Goal: Information Seeking & Learning: Compare options

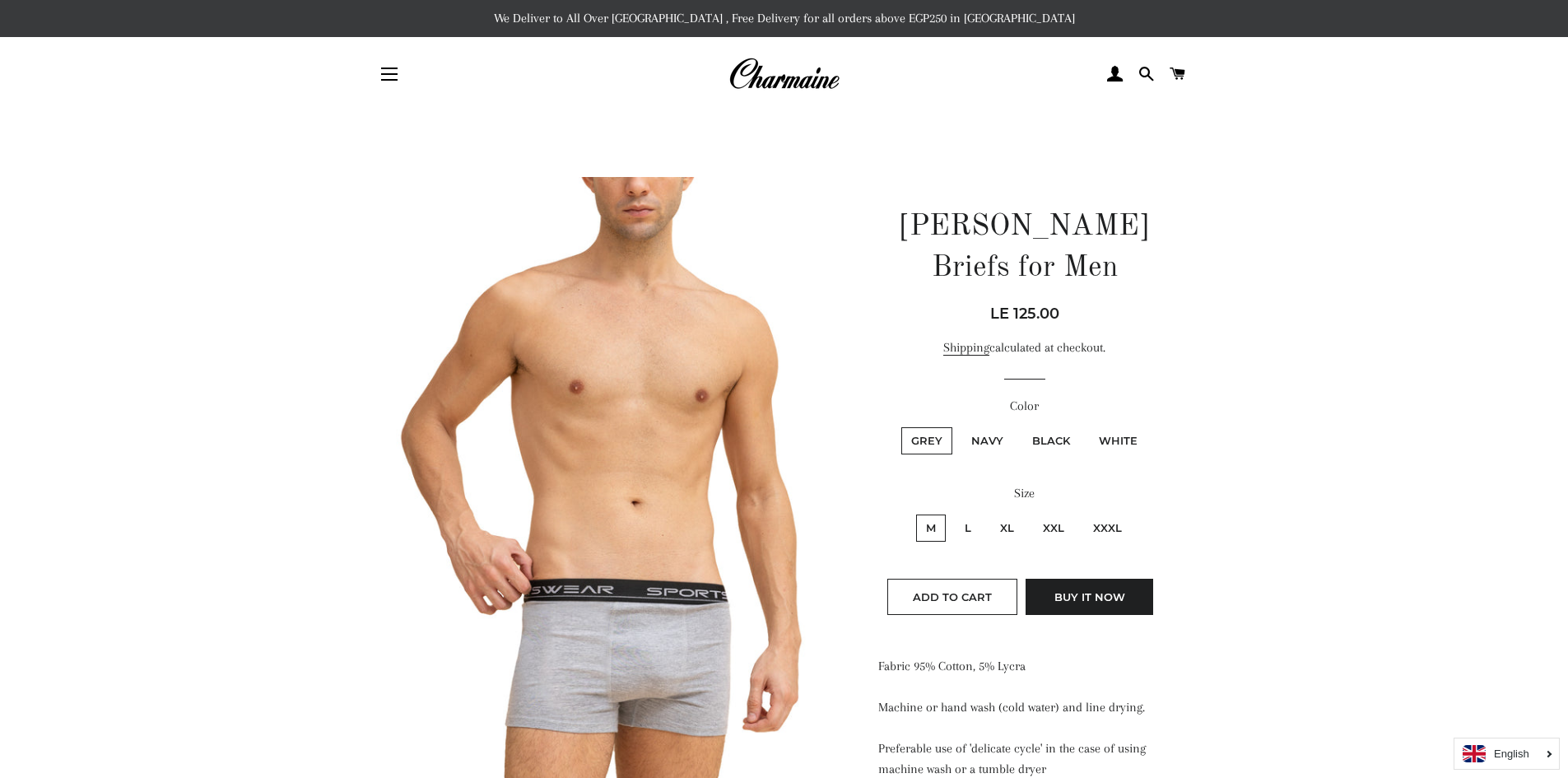
scroll to position [164, 0]
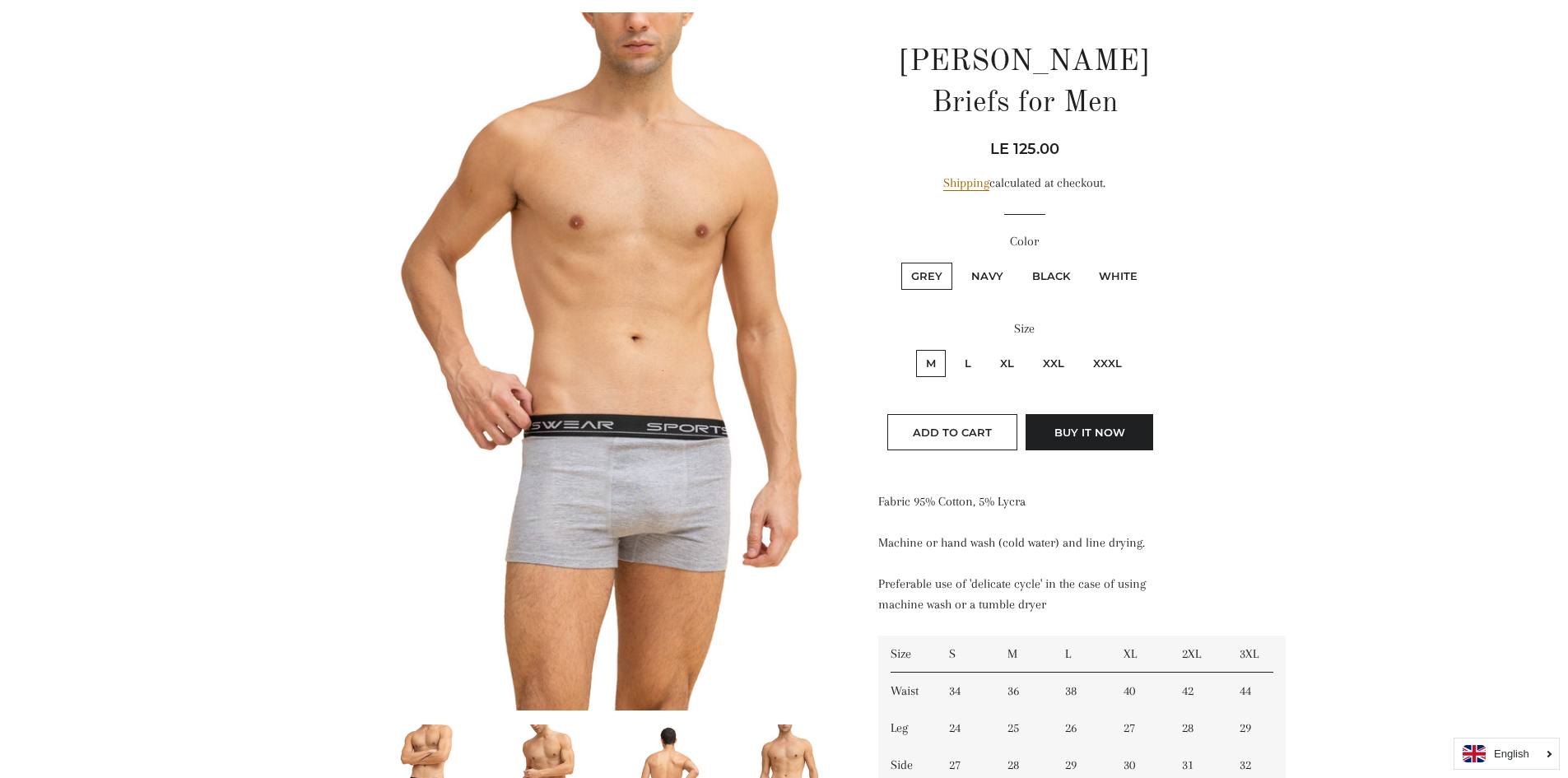
click at [1059, 364] on label "XXL" at bounding box center [1054, 364] width 41 height 28
click at [1031, 349] on input "XXL" at bounding box center [1030, 348] width 1 height 1
radio input "true"
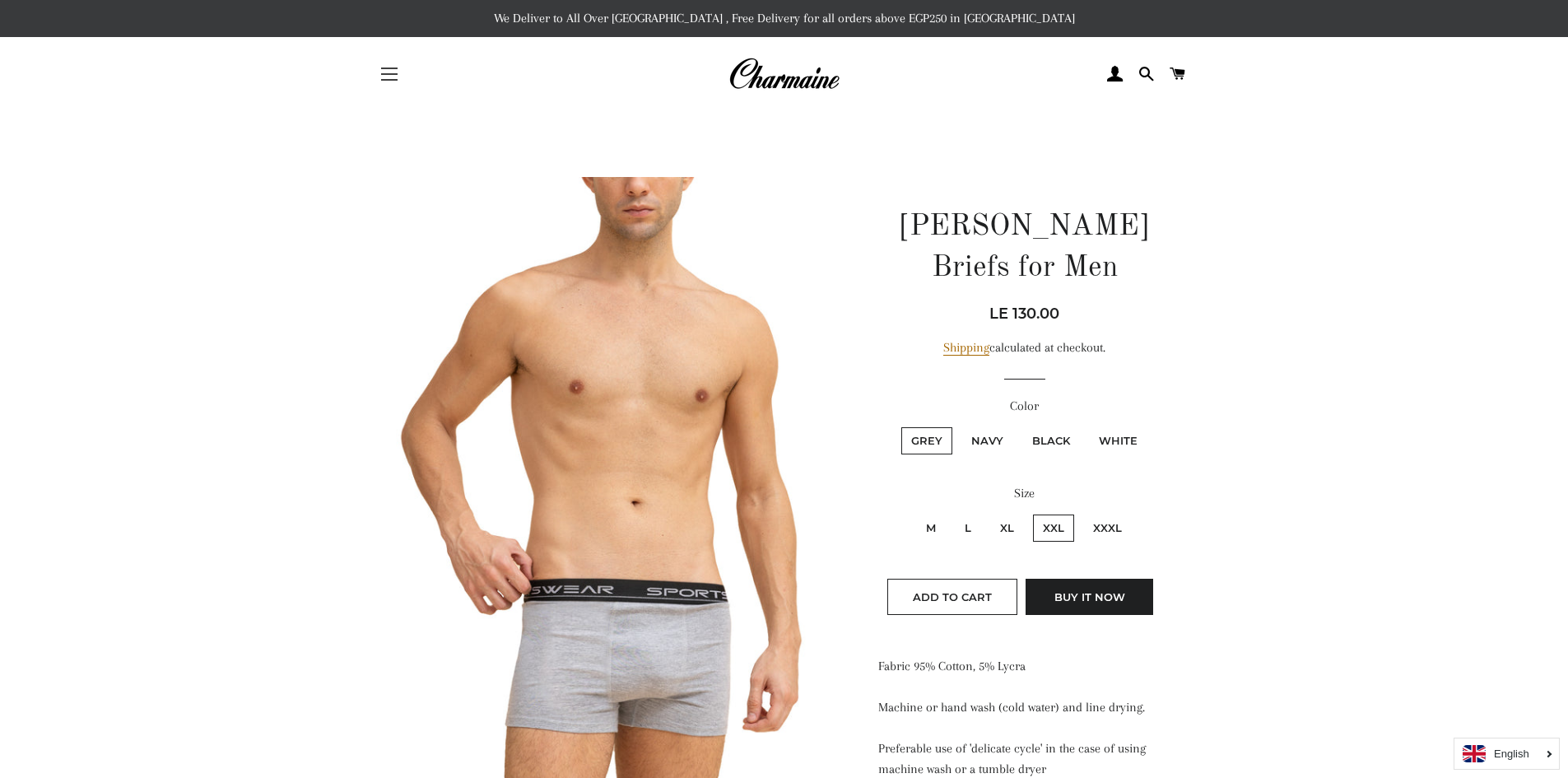
click at [375, 65] on button "Site navigation" at bounding box center [390, 74] width 41 height 41
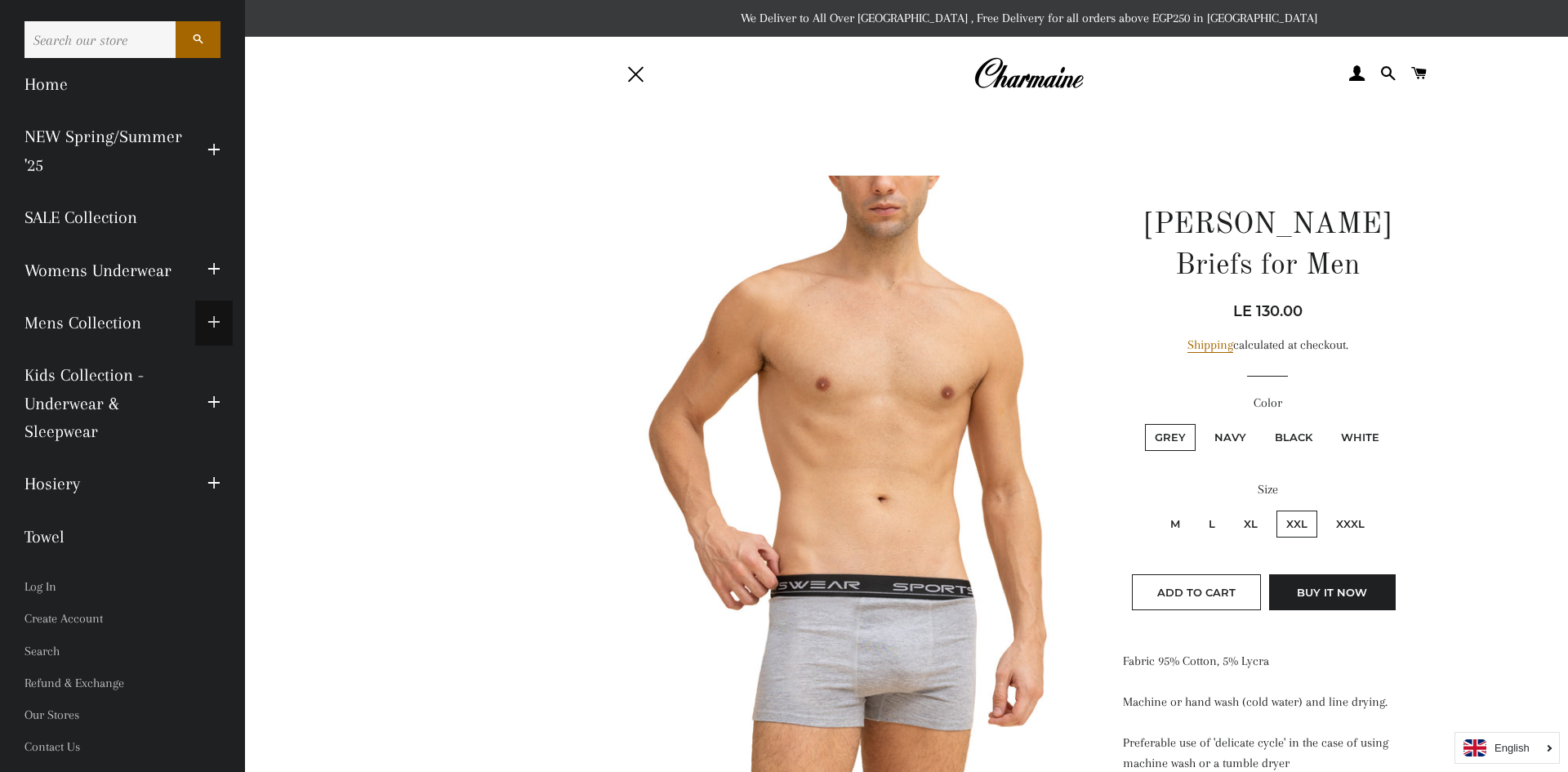
click at [217, 322] on span "button" at bounding box center [213, 323] width 13 height 20
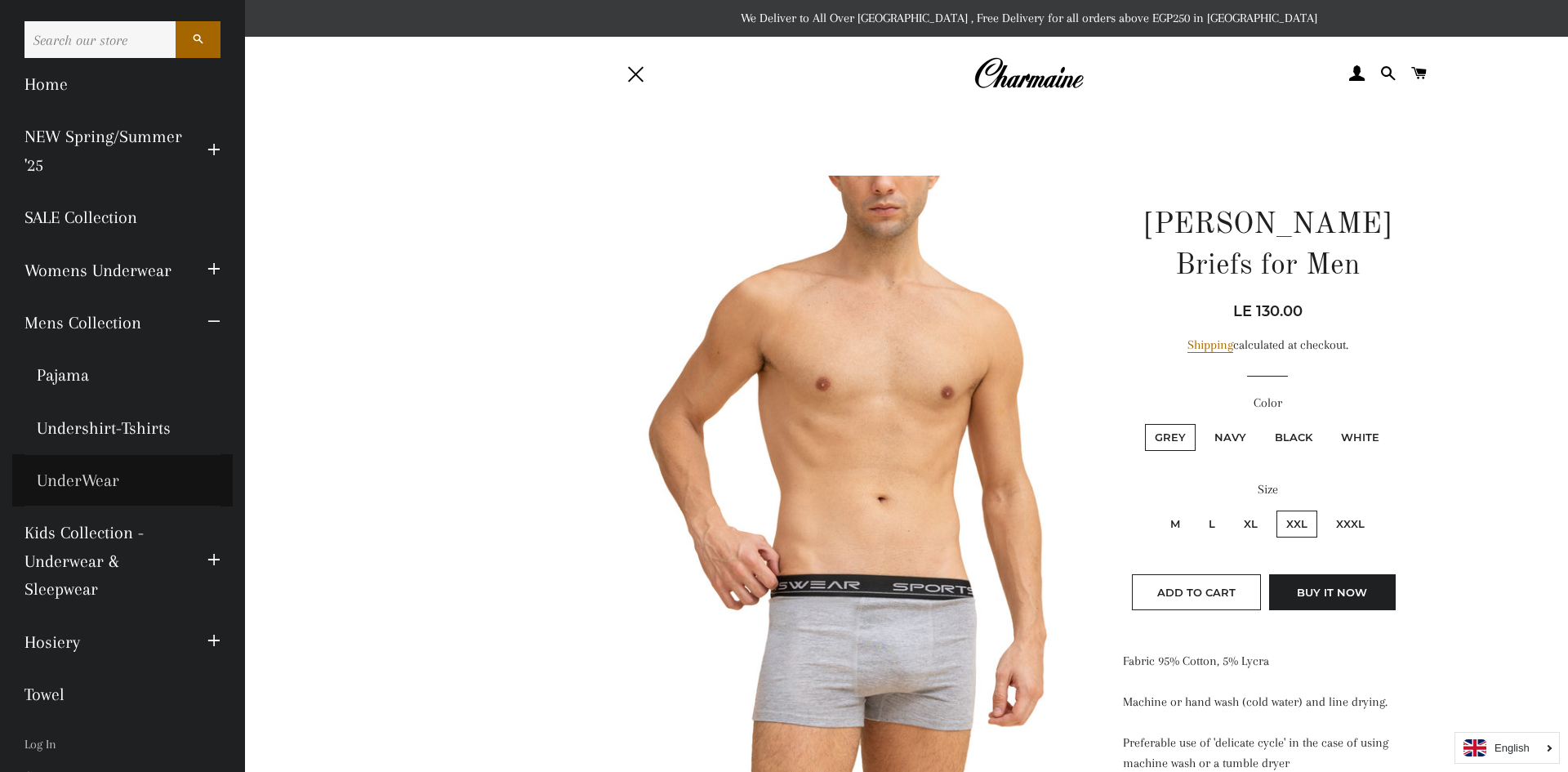
click at [103, 475] on link "UnderWear" at bounding box center [122, 480] width 220 height 52
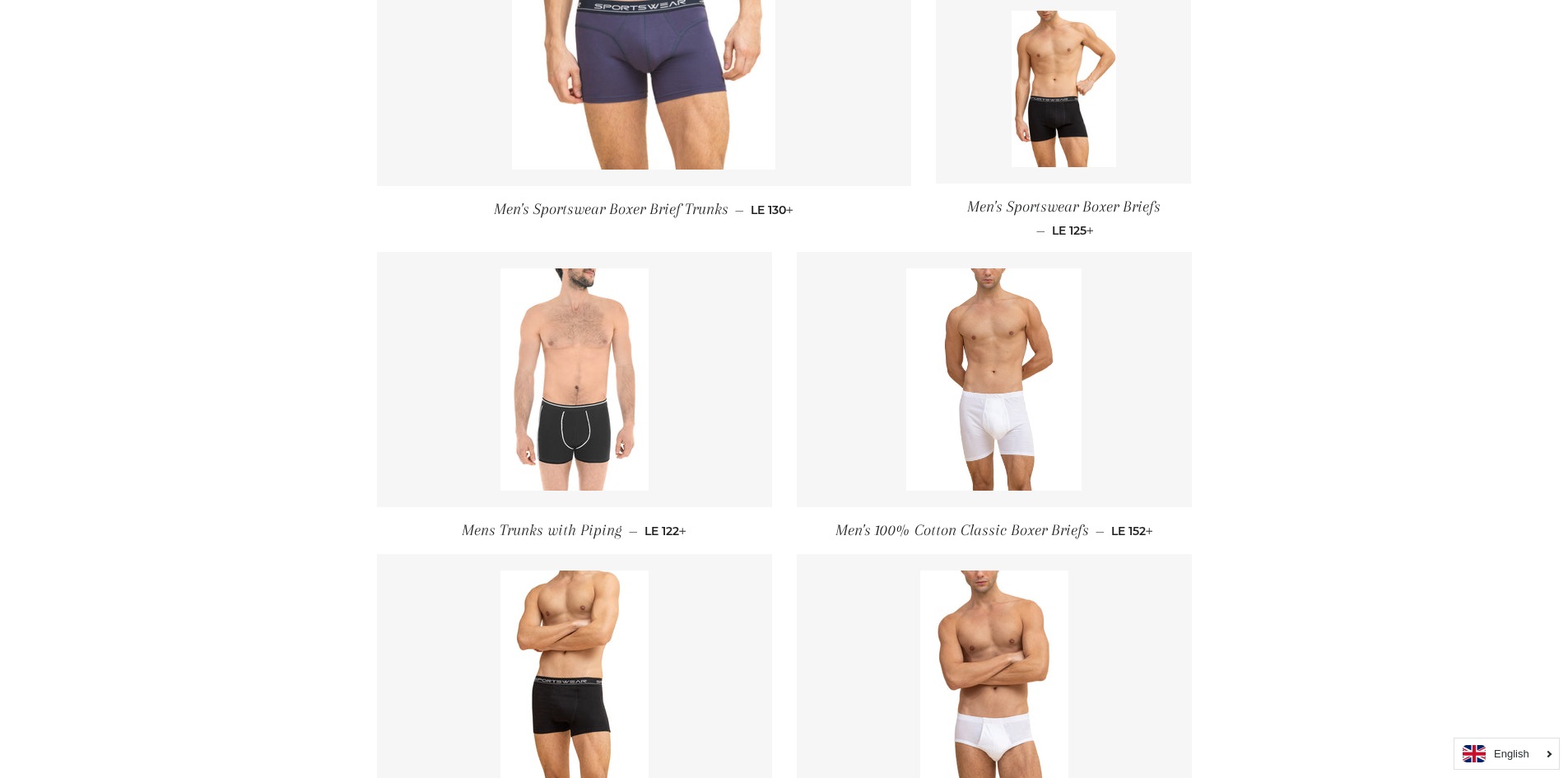
scroll to position [238, 0]
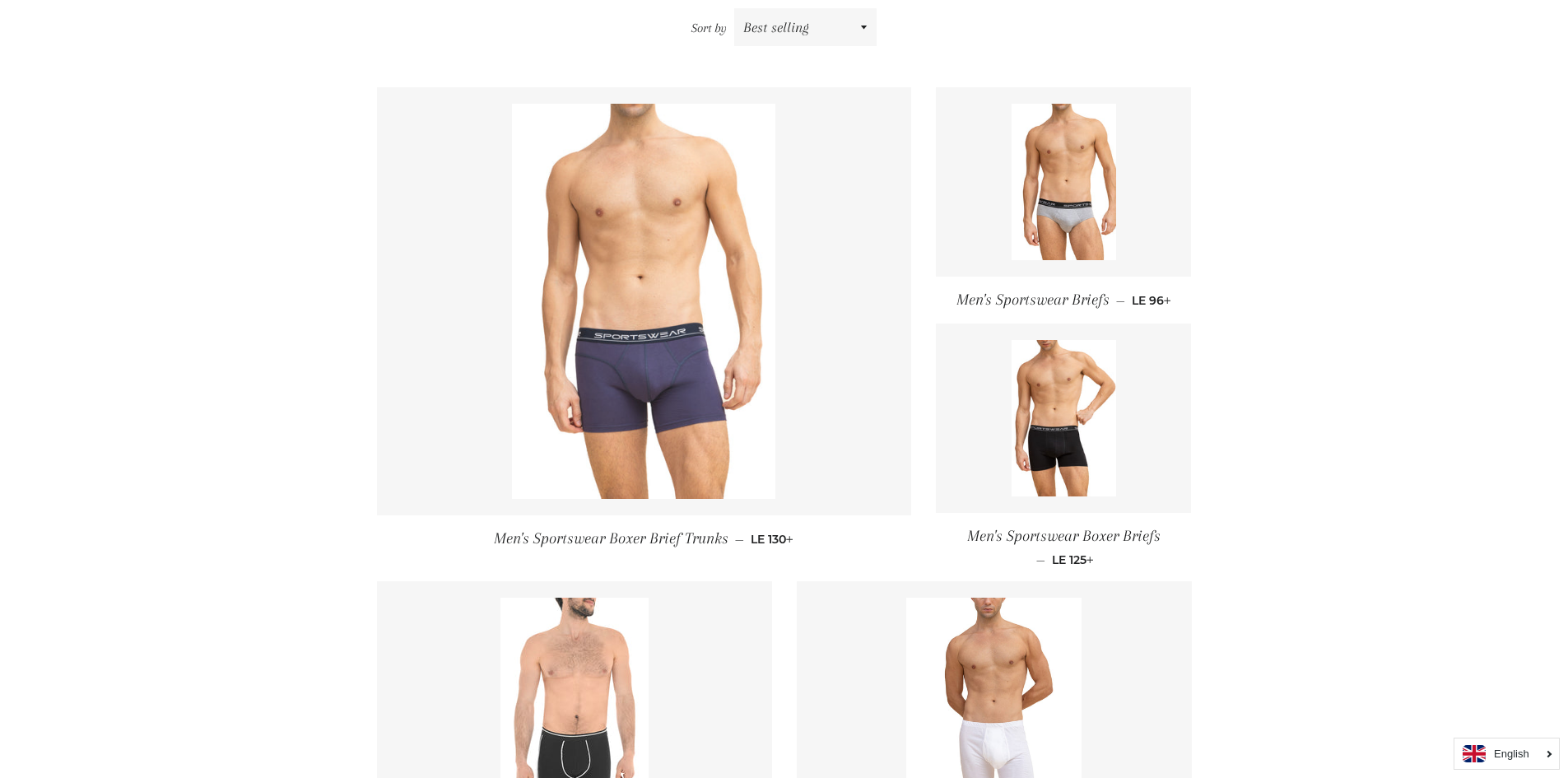
click at [636, 258] on img at bounding box center [643, 301] width 263 height 395
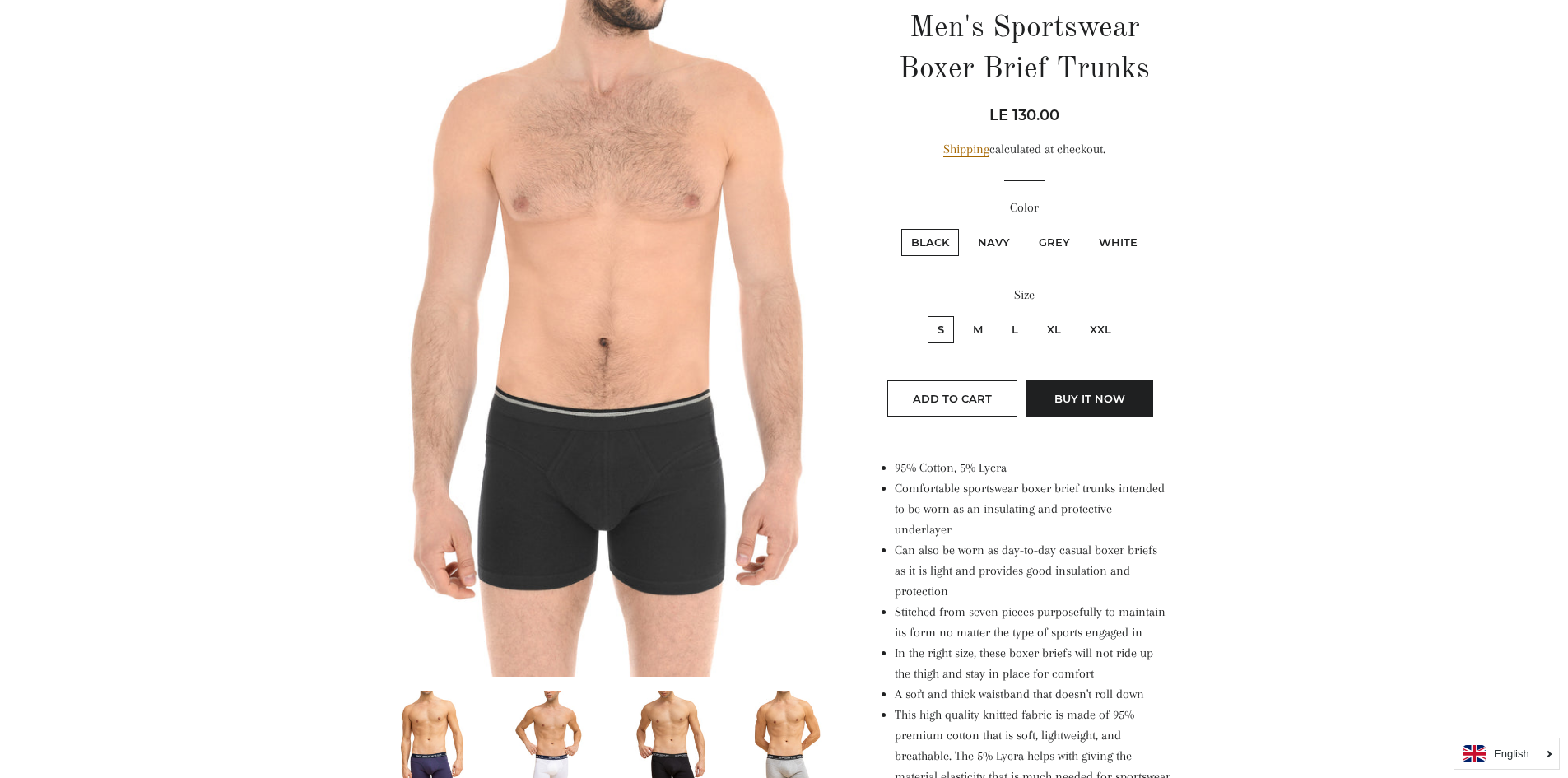
scroll to position [164, 0]
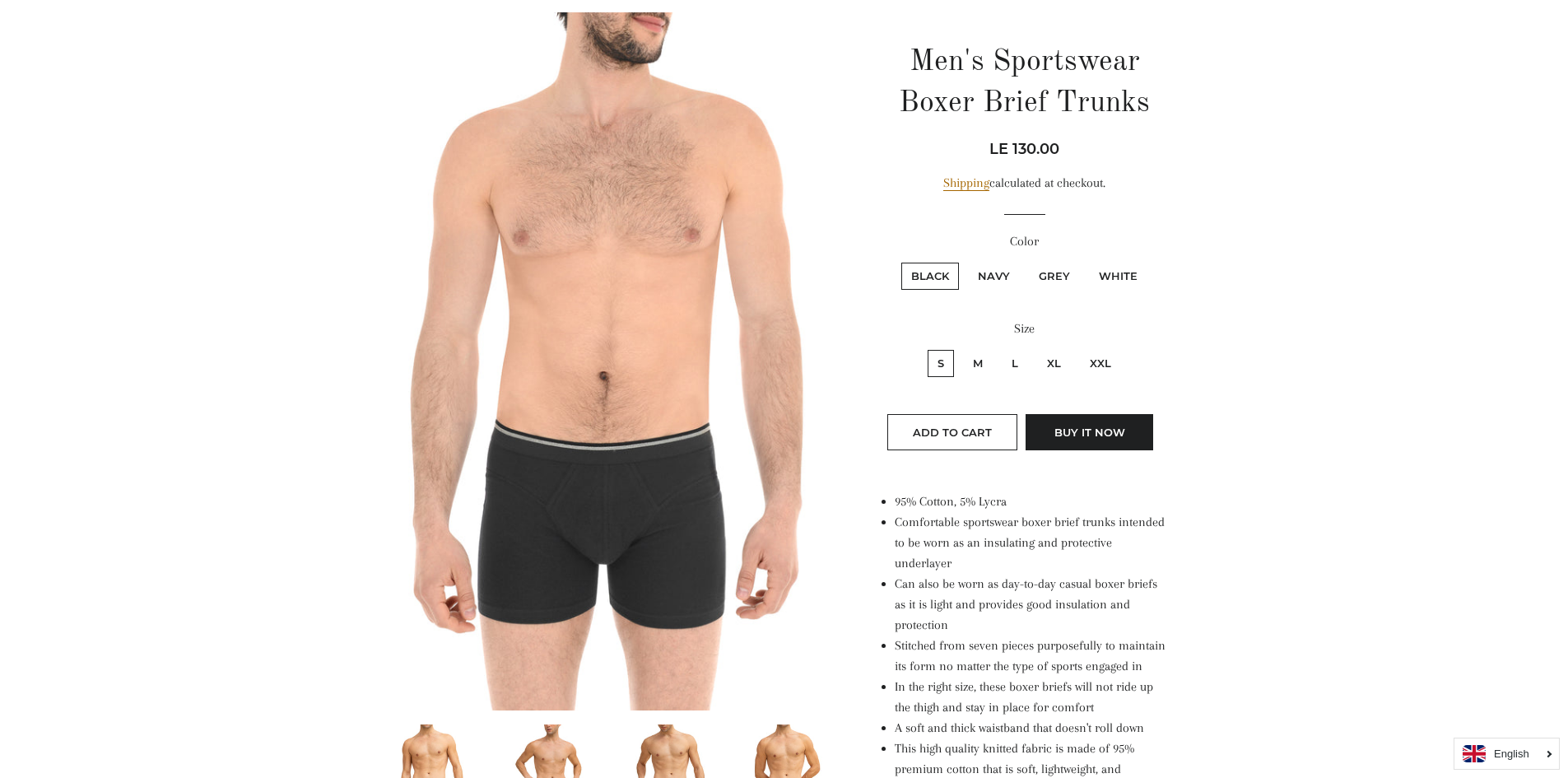
click at [1055, 352] on label "XL" at bounding box center [1054, 364] width 34 height 28
click at [1036, 349] on input "XL" at bounding box center [1035, 348] width 1 height 1
radio input "true"
click at [987, 279] on label "Navy" at bounding box center [993, 276] width 52 height 28
click at [966, 261] on input "Navy" at bounding box center [965, 260] width 1 height 1
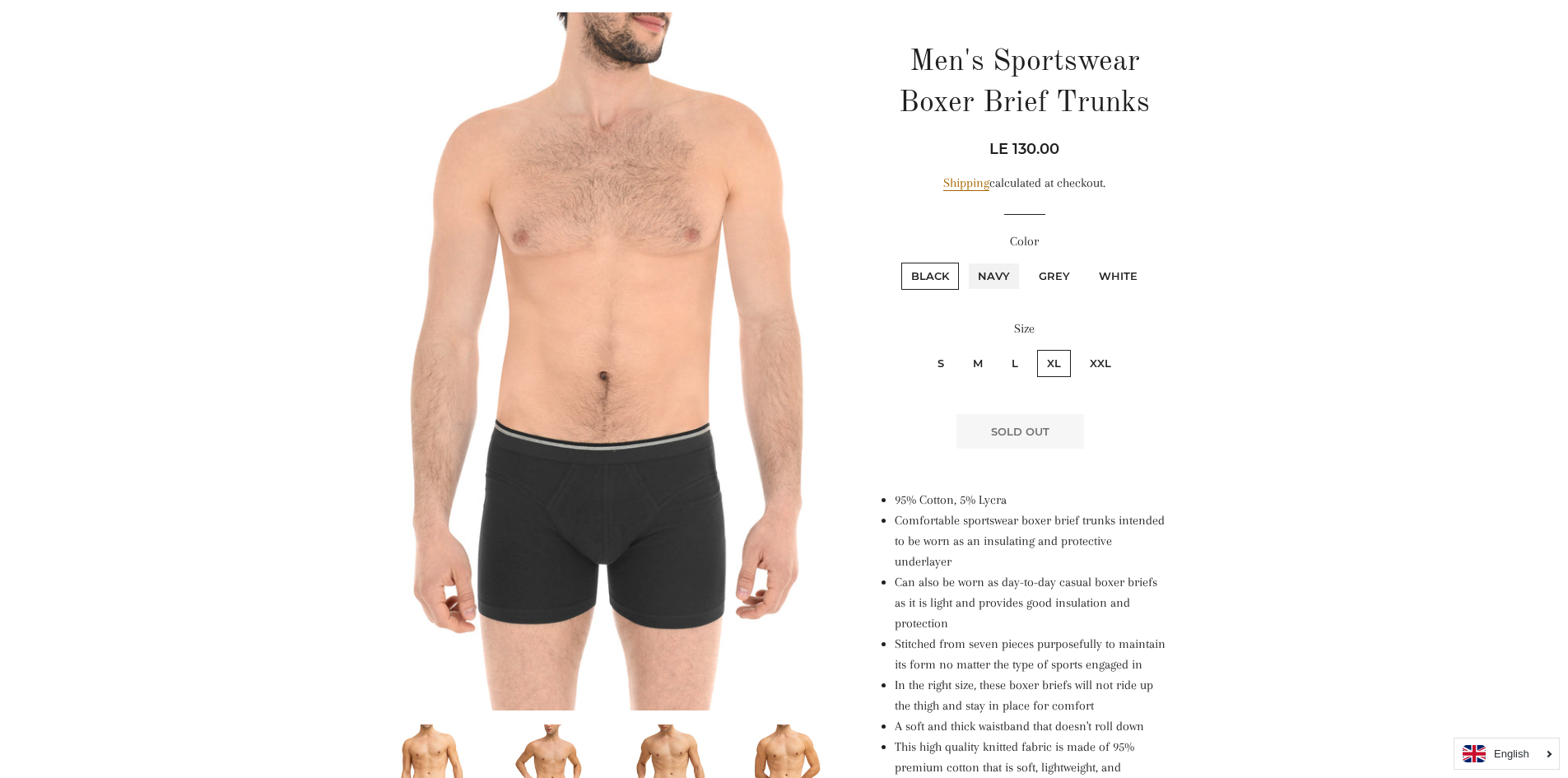
radio input "true"
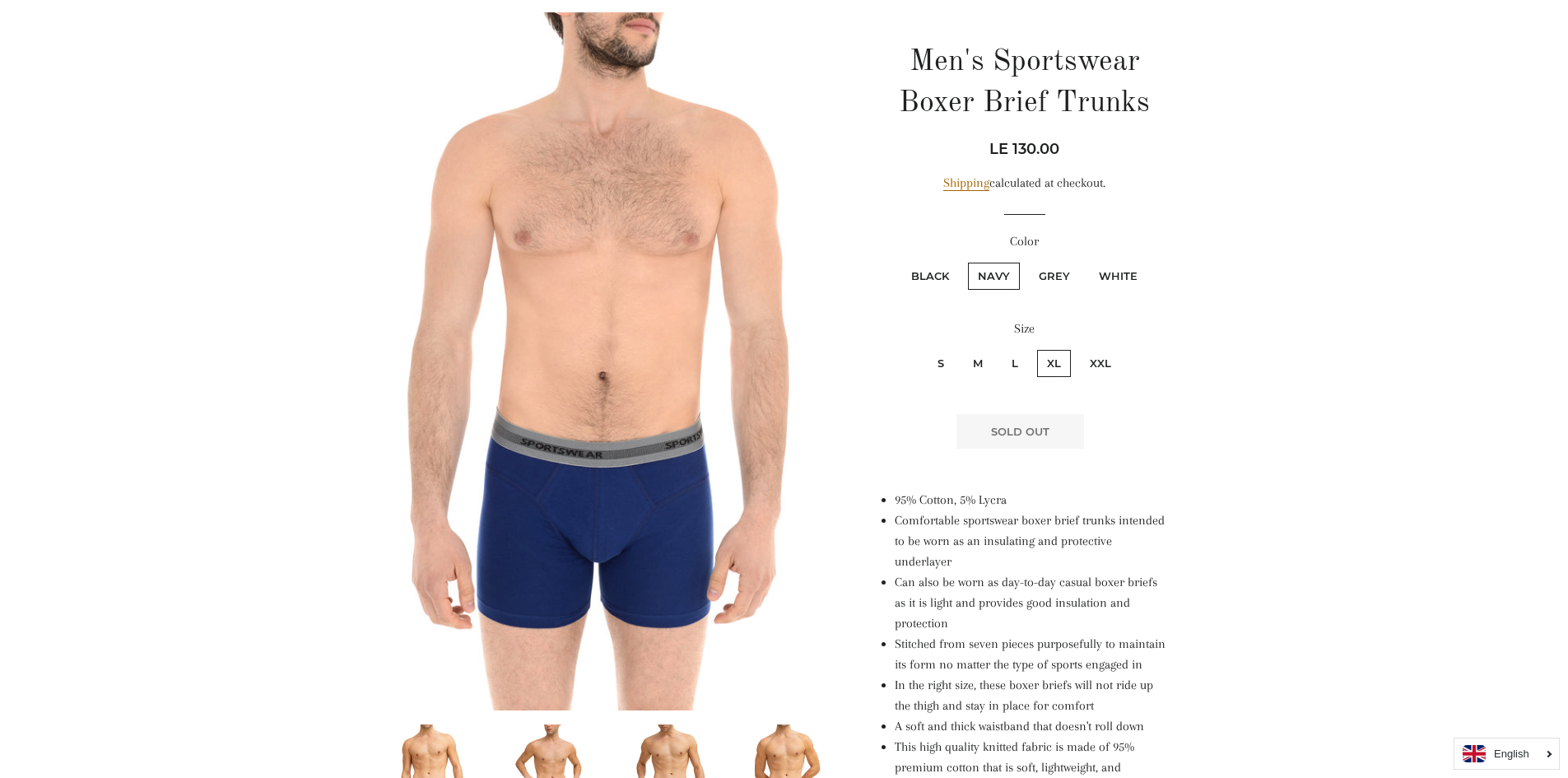
click at [1044, 277] on label "Grey" at bounding box center [1054, 276] width 51 height 28
click at [1027, 261] on input "Grey" at bounding box center [1026, 260] width 1 height 1
radio input "true"
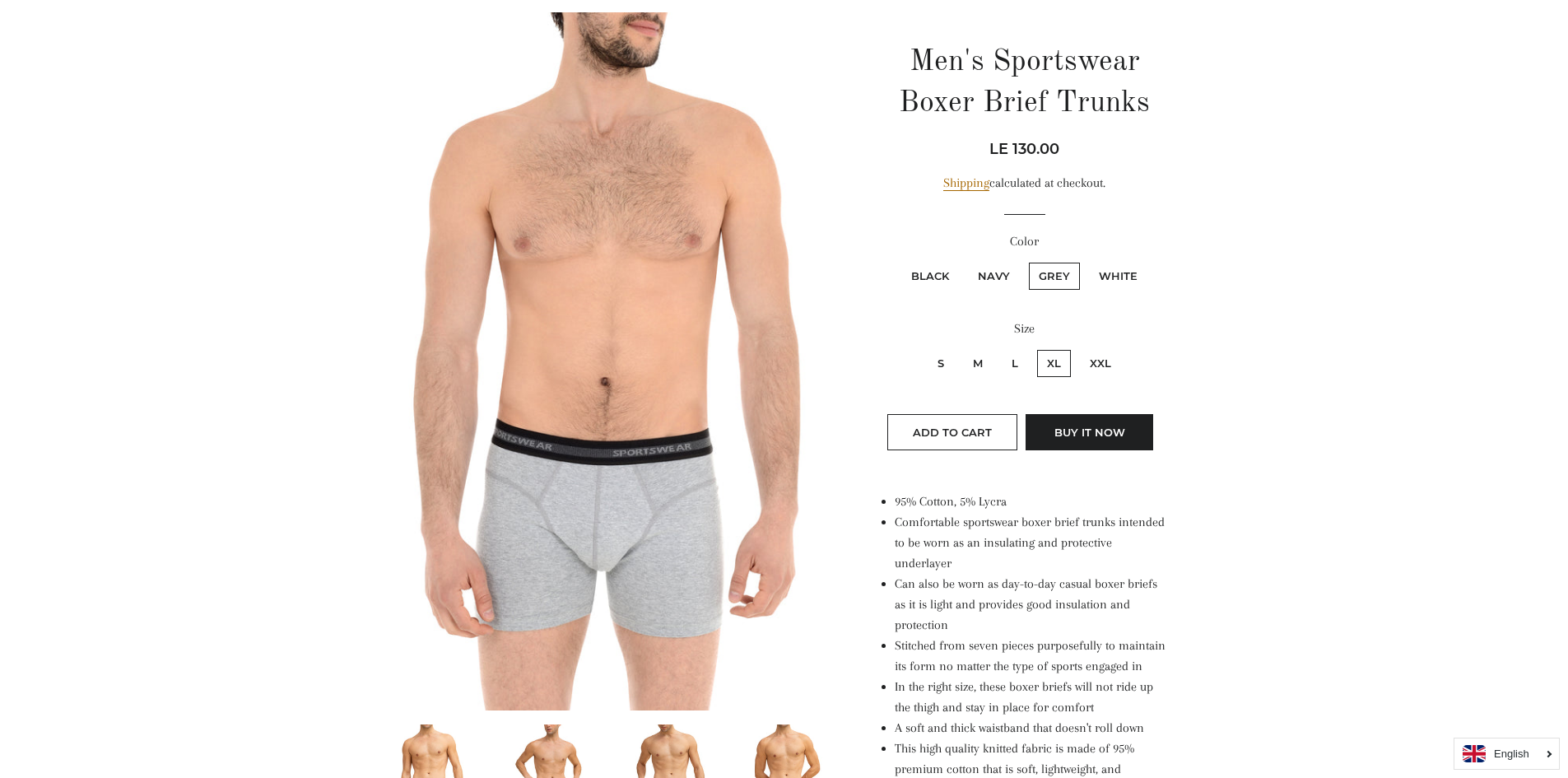
click at [991, 281] on label "Navy" at bounding box center [993, 276] width 52 height 28
click at [966, 261] on input "Navy" at bounding box center [965, 260] width 1 height 1
radio input "true"
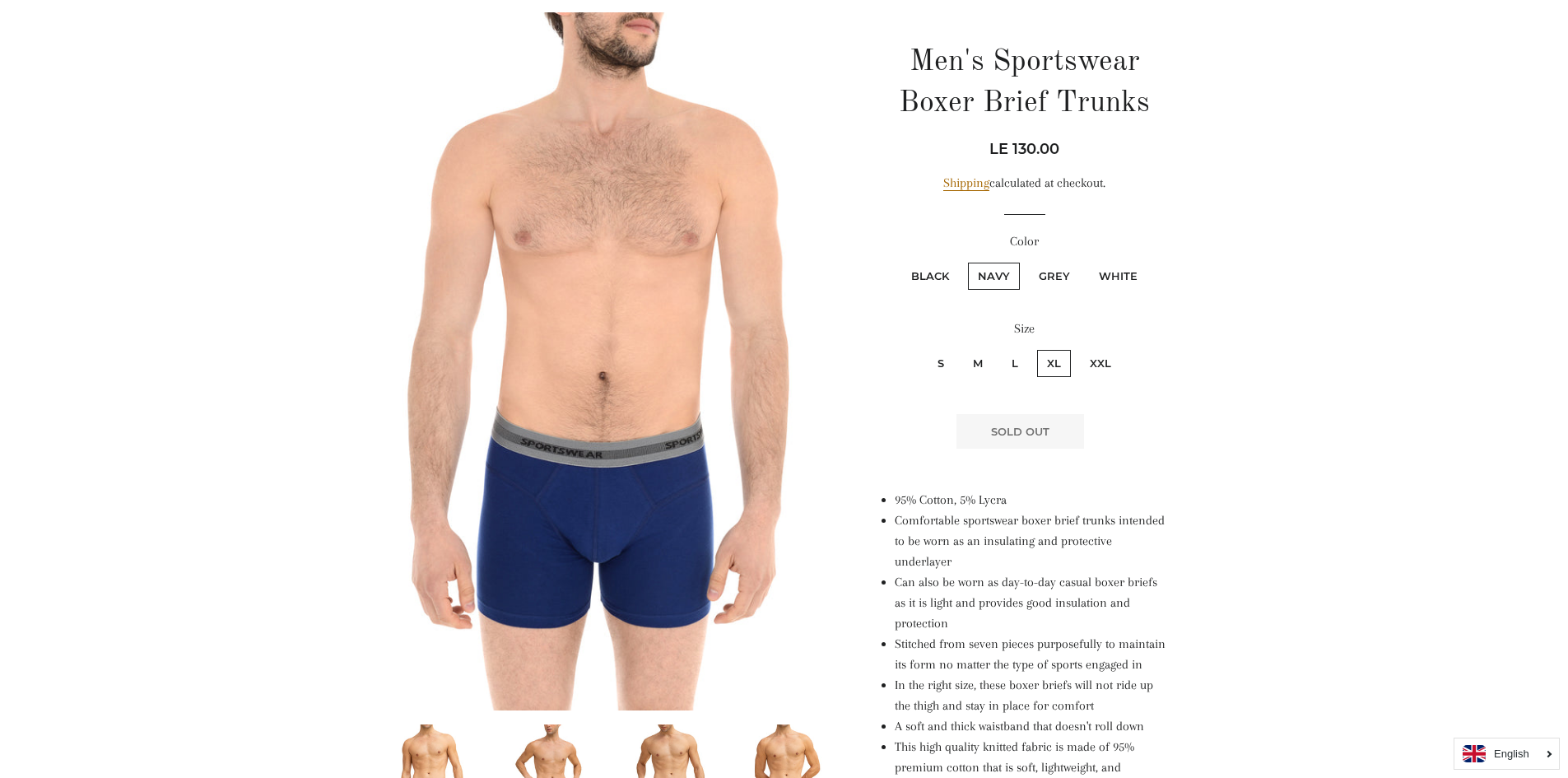
click at [1033, 278] on label "Grey" at bounding box center [1054, 276] width 51 height 28
click at [1027, 261] on input "Grey" at bounding box center [1026, 260] width 1 height 1
radio input "true"
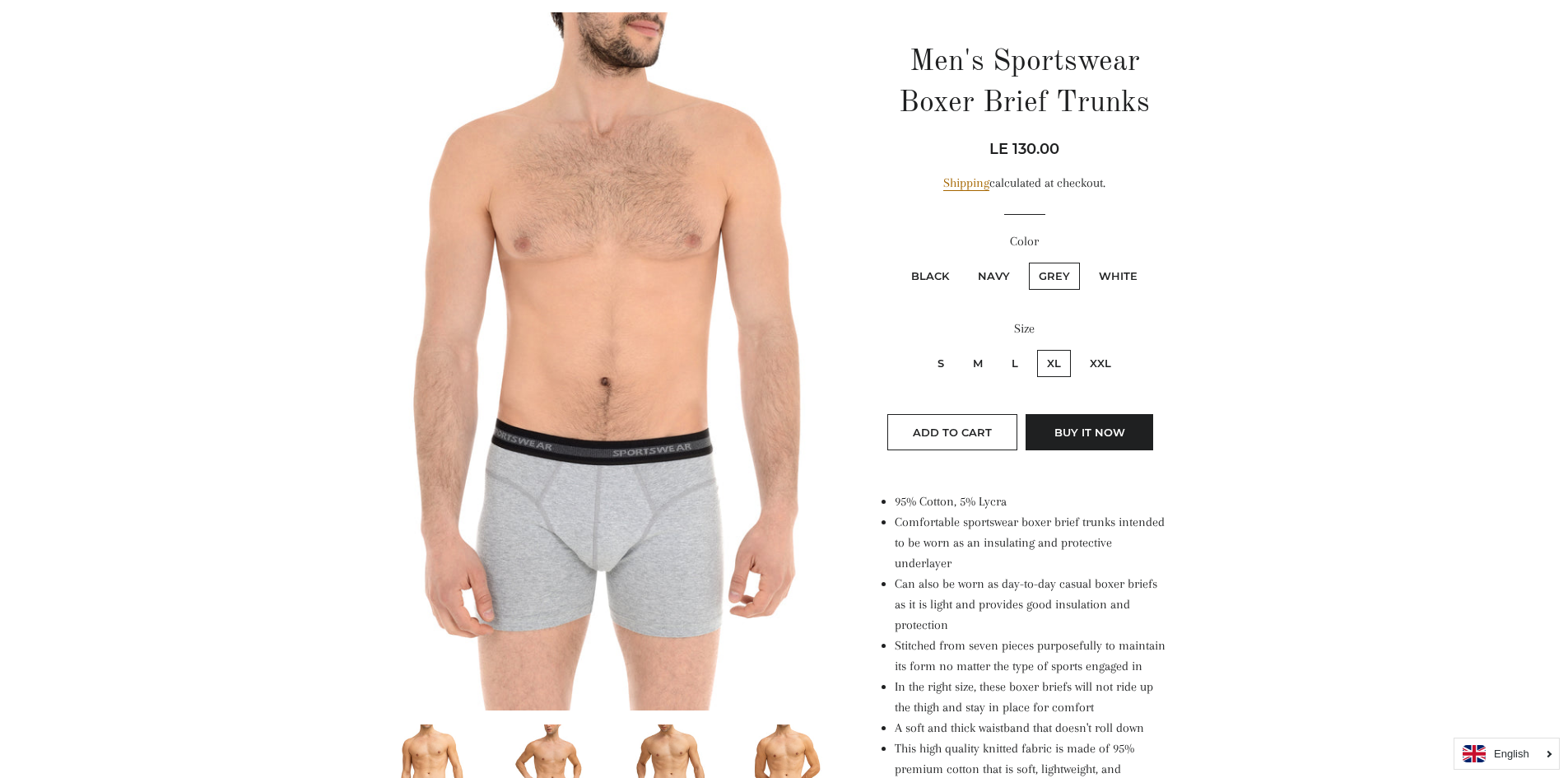
click at [1124, 269] on label "White" at bounding box center [1118, 276] width 58 height 28
click at [1087, 261] on input "White" at bounding box center [1086, 260] width 1 height 1
radio input "true"
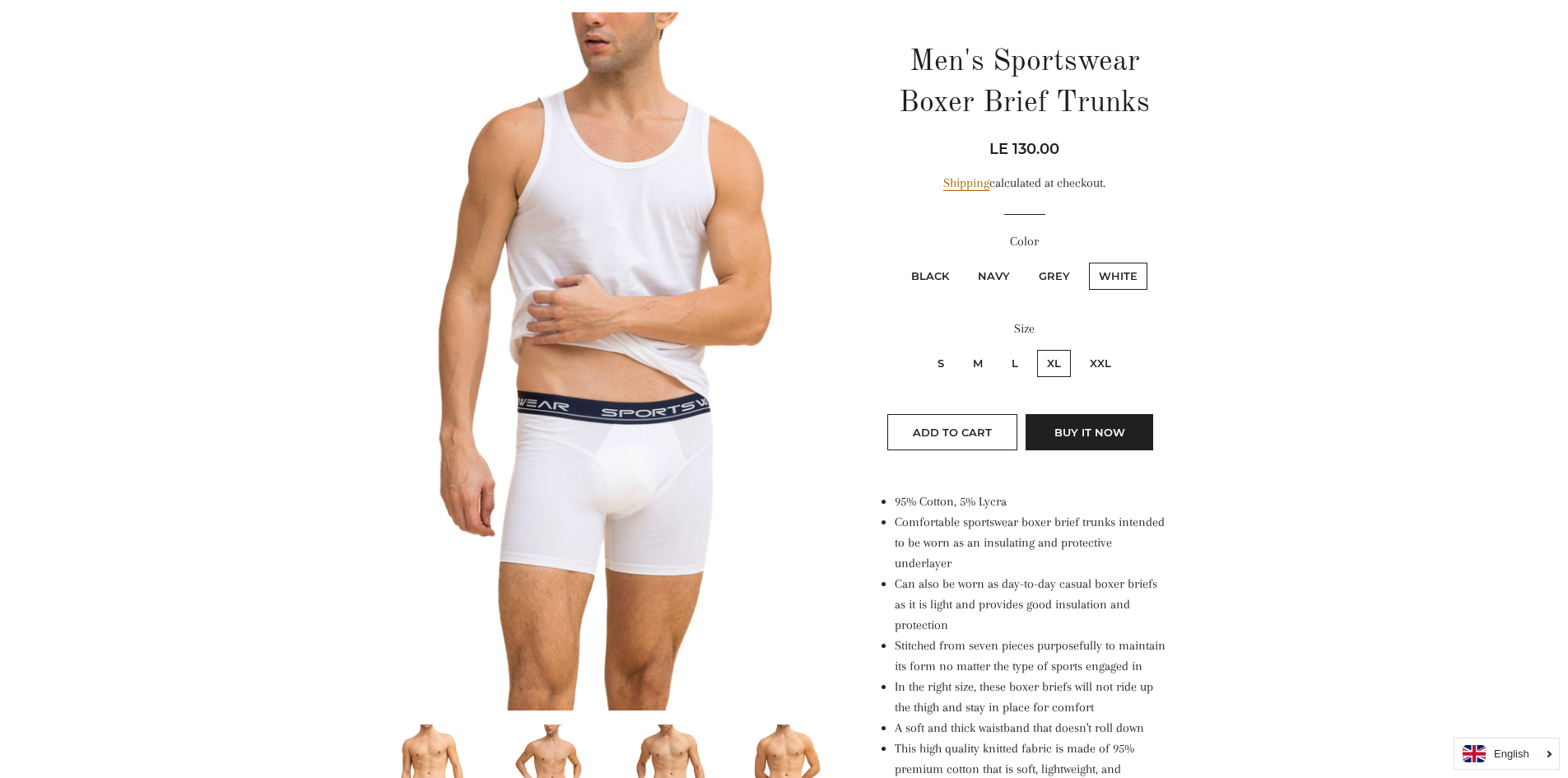
click at [1082, 274] on fieldset "Black Navy Grey White" at bounding box center [1024, 284] width 289 height 48
click at [1055, 274] on label "Grey" at bounding box center [1054, 276] width 51 height 28
click at [1027, 261] on input "Grey" at bounding box center [1026, 260] width 1 height 1
radio input "true"
